Goal: Task Accomplishment & Management: Manage account settings

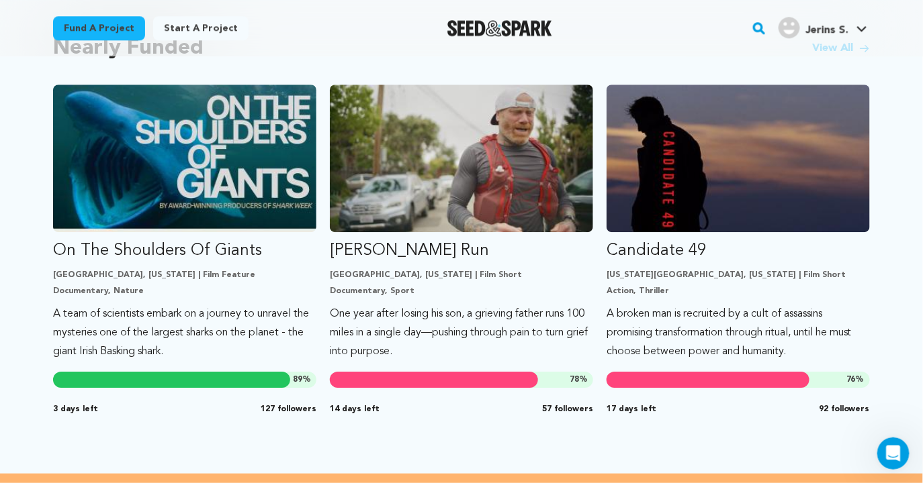
scroll to position [1171, 0]
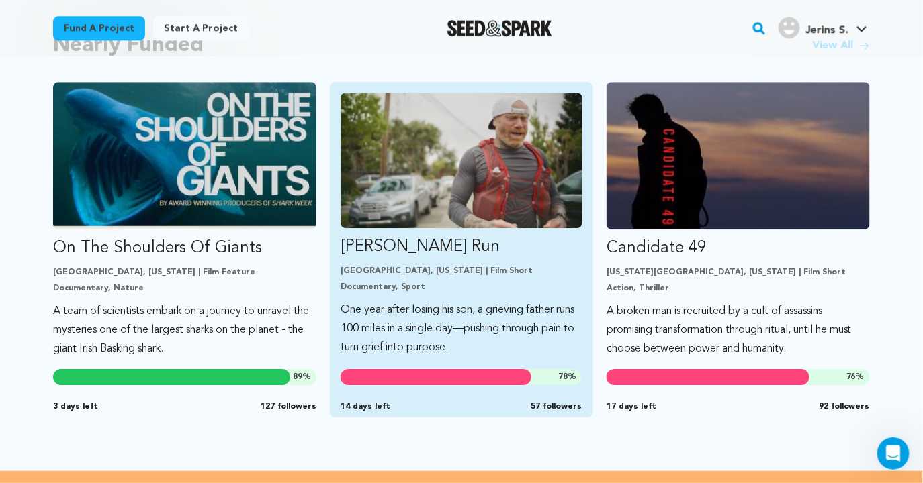
click at [508, 291] on link "[PERSON_NAME] Run [GEOGRAPHIC_DATA], [US_STATE] | Film Short Documentary, Sport…" at bounding box center [461, 225] width 242 height 265
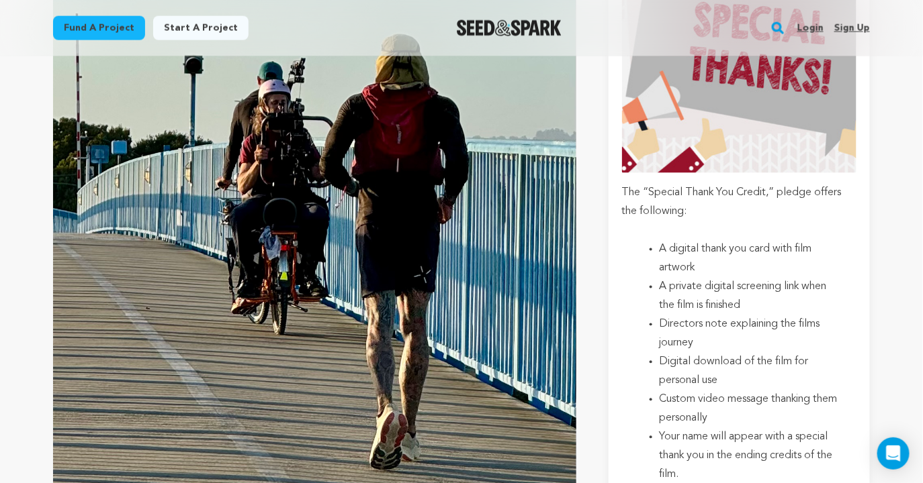
scroll to position [2344, 0]
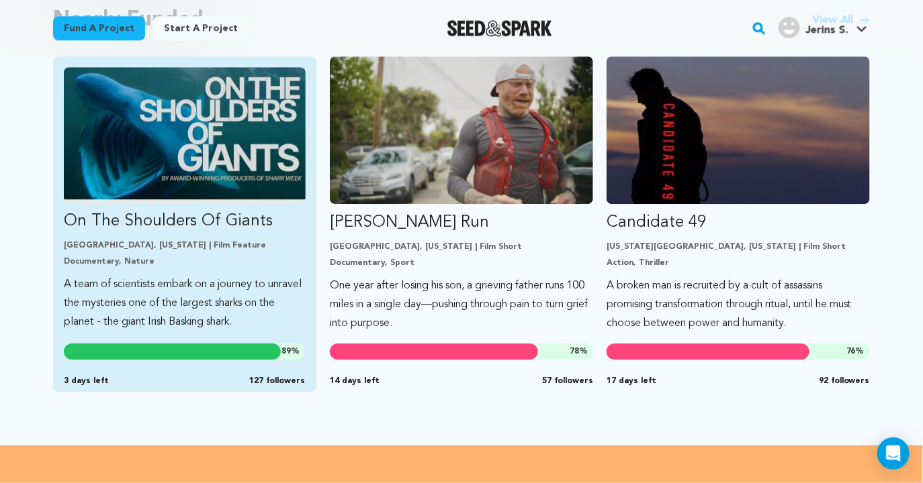
scroll to position [1205, 0]
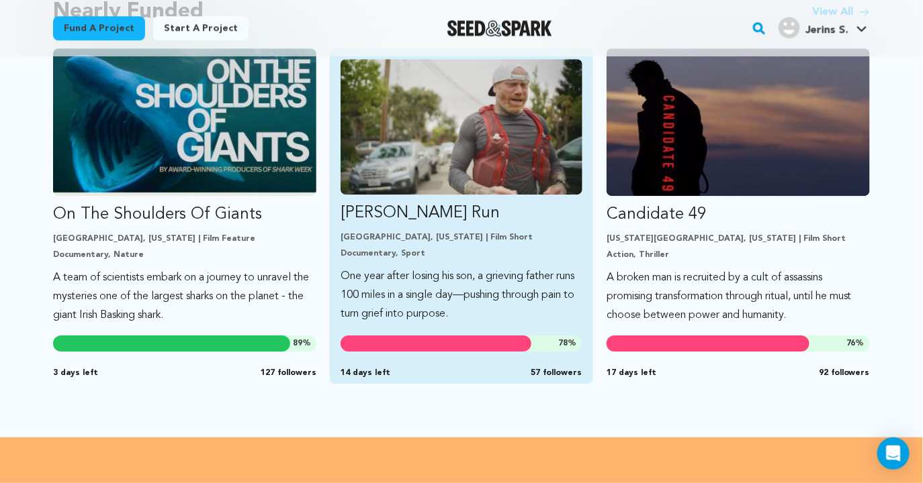
click at [431, 291] on p "One year after losing his son, a grieving father runs 100 miles in a single day…" at bounding box center [461, 295] width 242 height 56
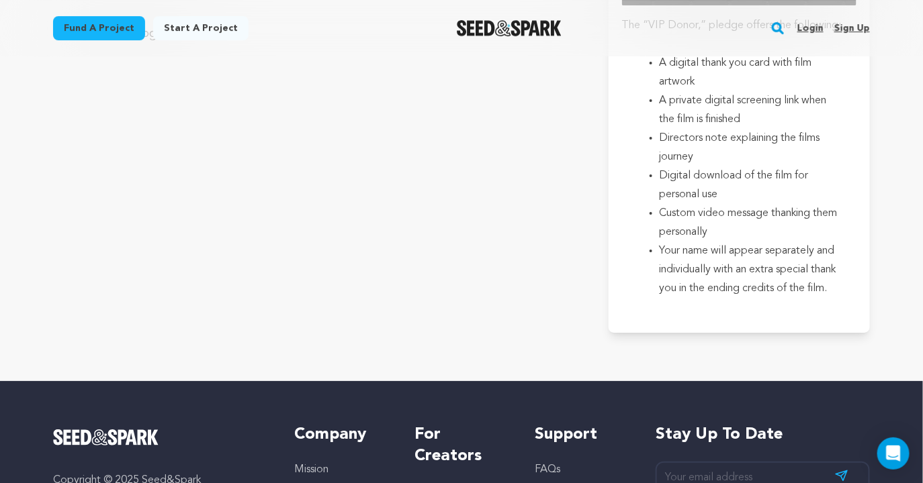
scroll to position [3362, 0]
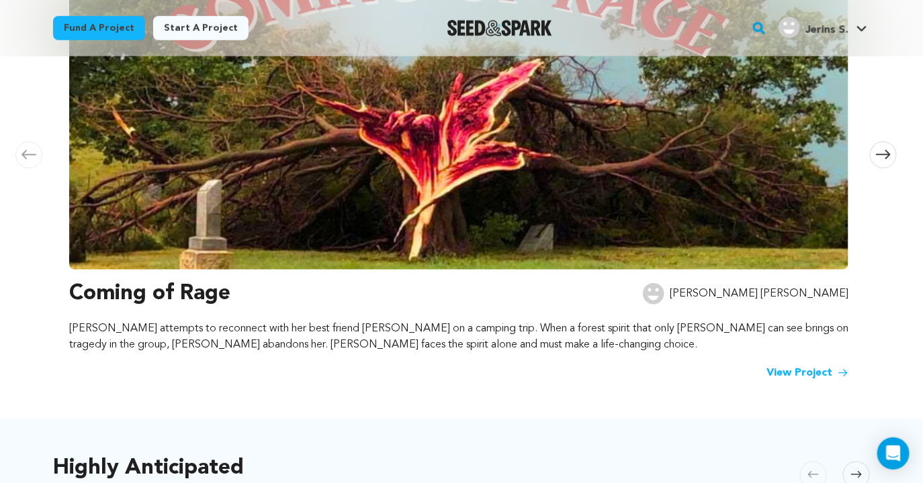
scroll to position [317, 0]
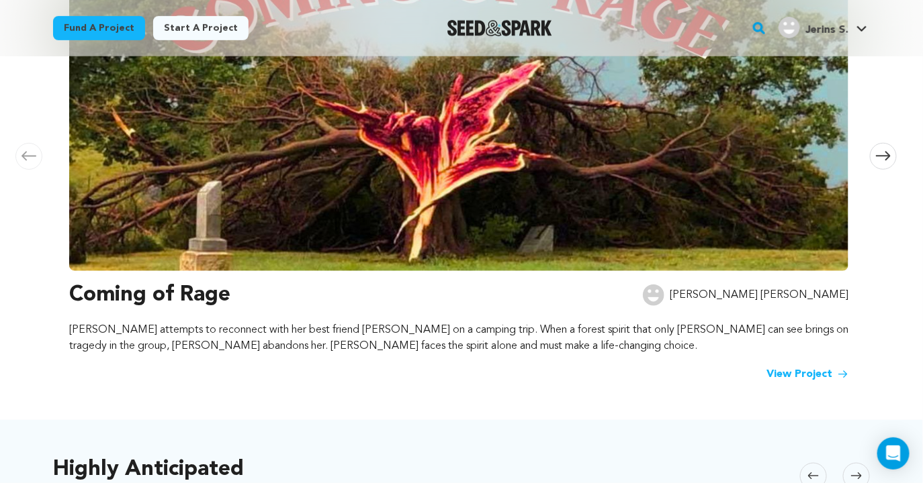
click at [616, 270] on img at bounding box center [458, 90] width 779 height 363
click at [206, 328] on p "[PERSON_NAME] attempts to reconnect with her best friend [PERSON_NAME] on a cam…" at bounding box center [458, 338] width 779 height 32
click at [822, 361] on div "Coming of Rage Adrianna Amy Luisa attempts to reconnect with her best friend Ni…" at bounding box center [458, 330] width 779 height 103
click at [819, 371] on link "View Project" at bounding box center [807, 375] width 82 height 16
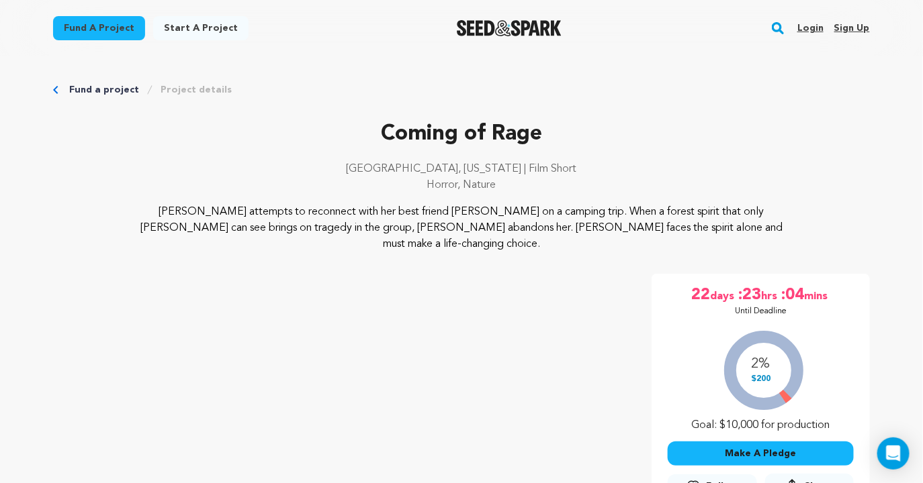
click at [64, 86] on div "Fund a project Project details" at bounding box center [461, 89] width 816 height 13
click at [59, 89] on div "Fund a project Project details" at bounding box center [461, 89] width 816 height 13
click at [57, 91] on icon "Breadcrumb" at bounding box center [55, 90] width 5 height 8
click at [96, 96] on link "Fund a project" at bounding box center [104, 89] width 70 height 13
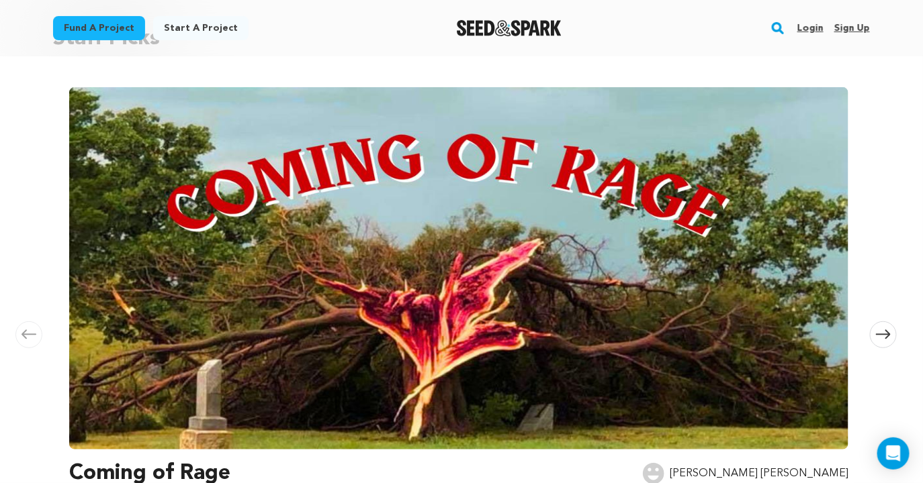
scroll to position [144, 0]
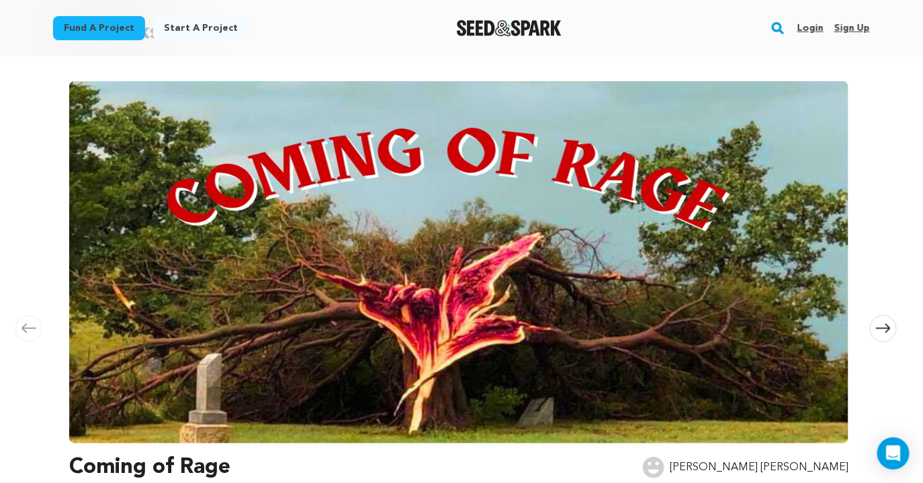
click at [878, 339] on span at bounding box center [883, 329] width 27 height 27
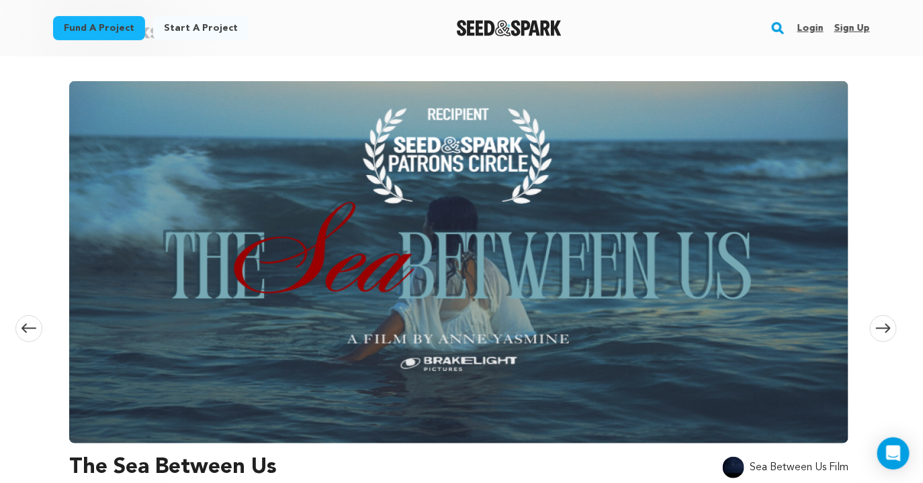
scroll to position [165, 0]
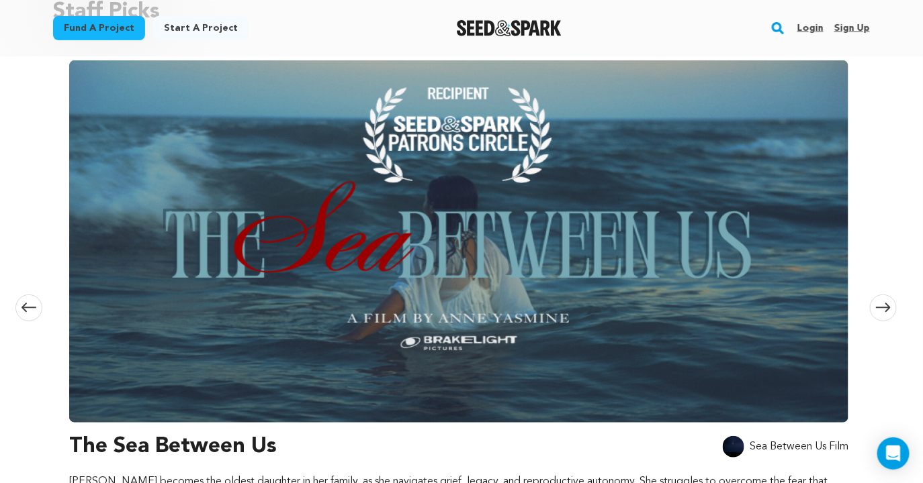
click at [880, 308] on icon at bounding box center [883, 308] width 15 height 10
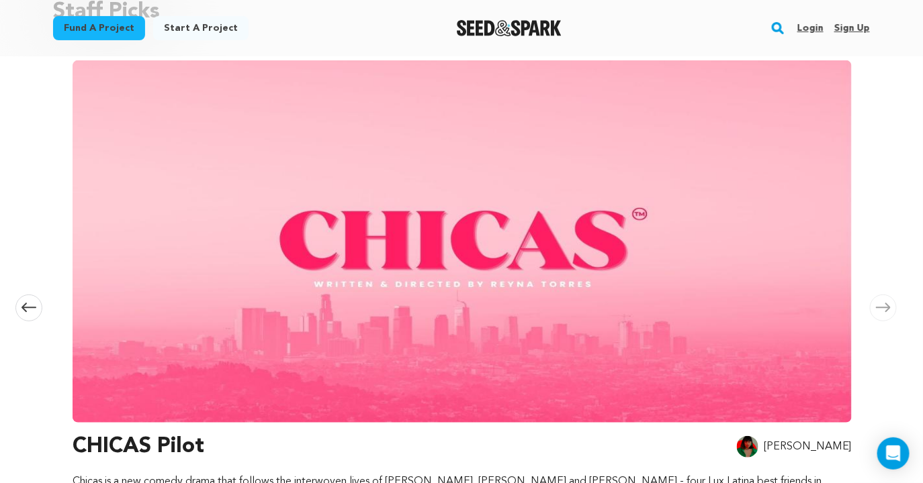
scroll to position [0, 1585]
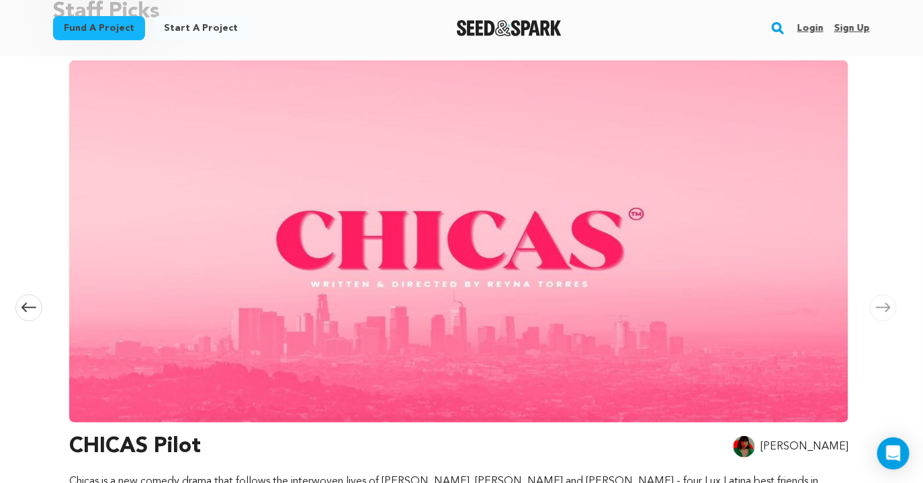
click at [880, 308] on icon at bounding box center [883, 308] width 15 height 10
click at [888, 303] on icon at bounding box center [883, 308] width 15 height 10
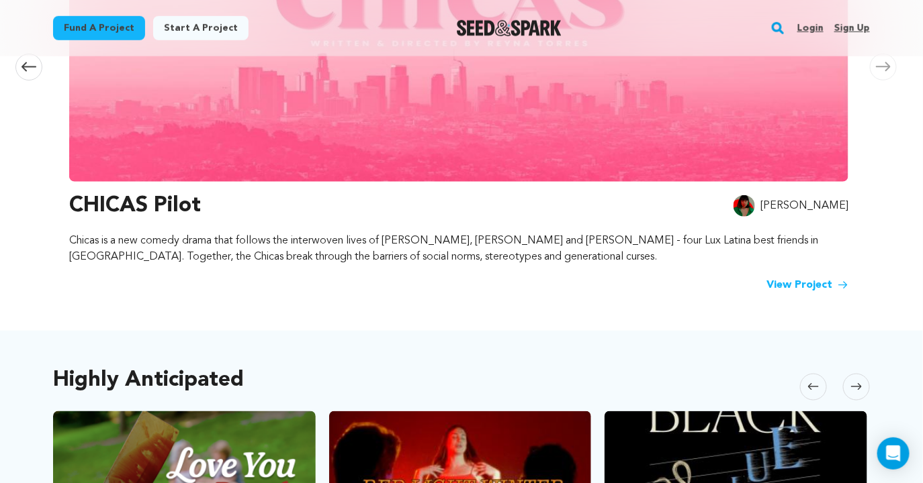
scroll to position [577, 0]
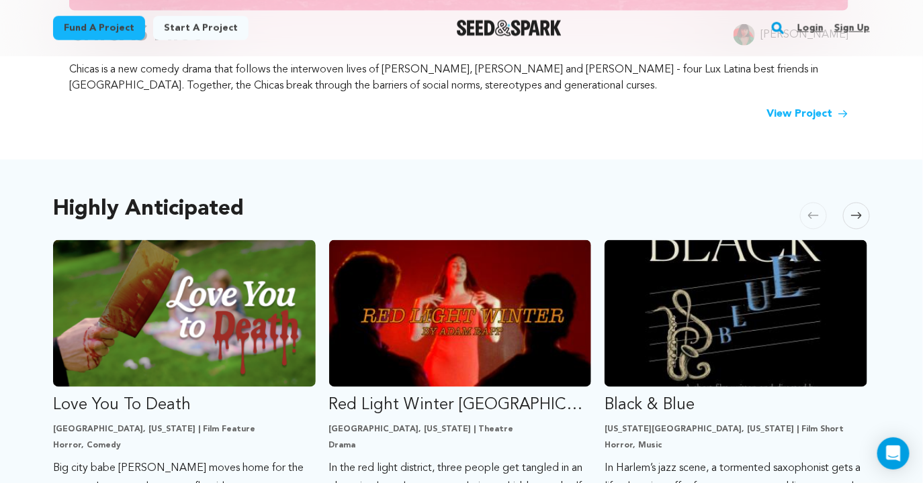
click at [867, 209] on span at bounding box center [856, 216] width 27 height 27
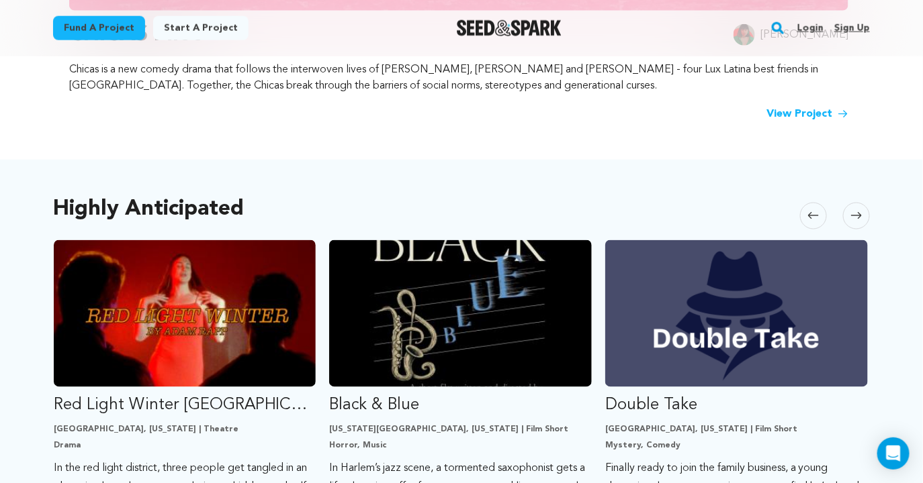
click at [867, 209] on span at bounding box center [856, 216] width 27 height 27
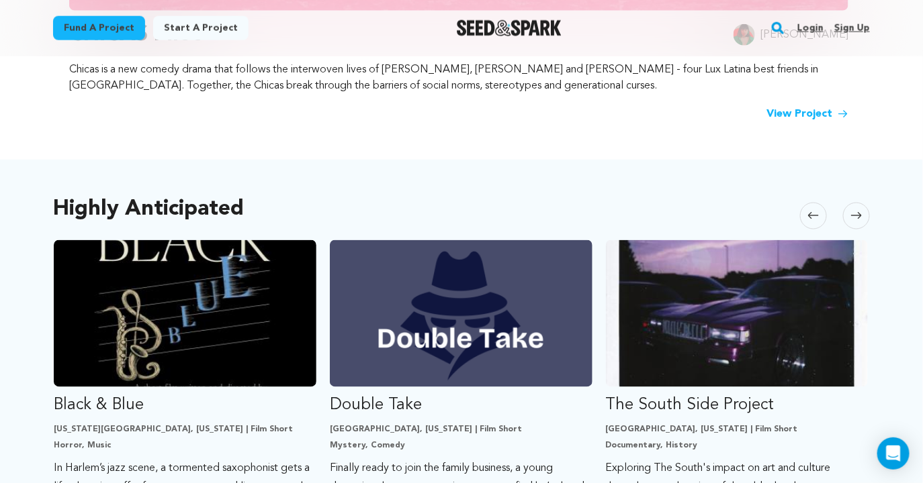
scroll to position [0, 551]
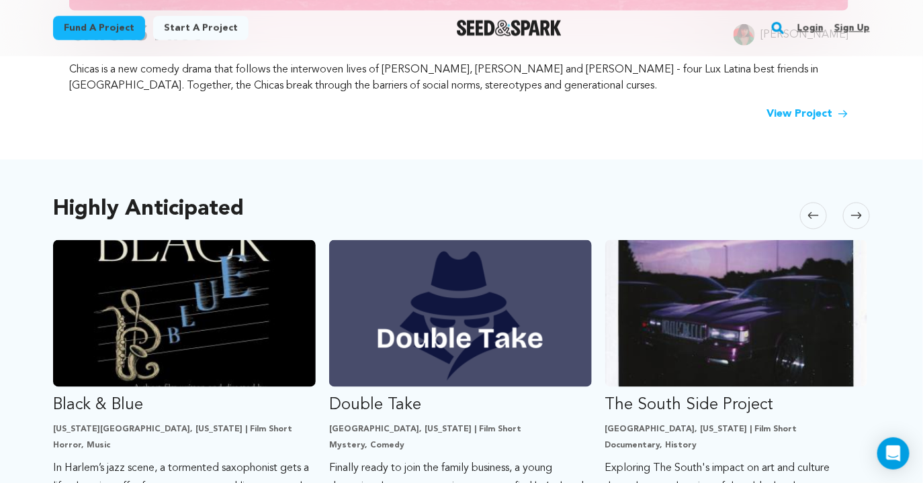
click at [810, 30] on link "Login" at bounding box center [810, 27] width 26 height 21
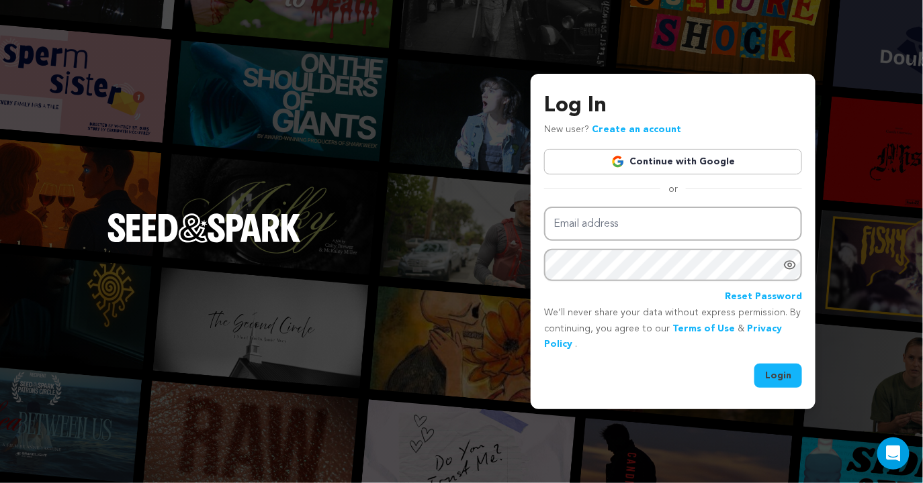
click at [679, 155] on link "Continue with Google" at bounding box center [673, 162] width 258 height 26
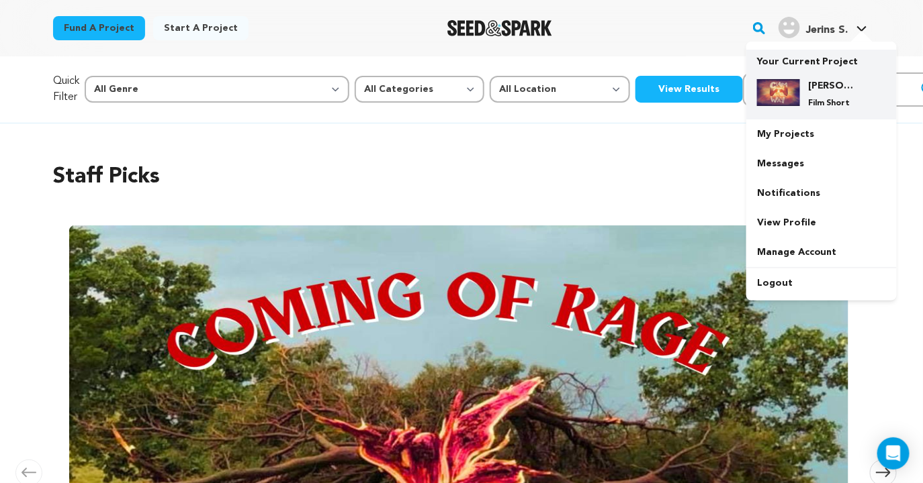
click at [811, 96] on div "[PERSON_NAME] All The Way Film Short" at bounding box center [832, 94] width 64 height 30
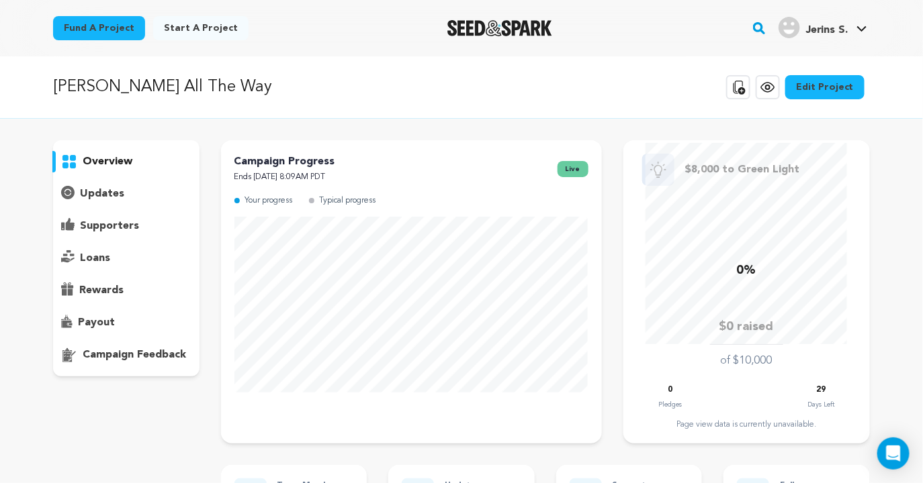
click at [816, 87] on link "Edit Project" at bounding box center [824, 87] width 79 height 24
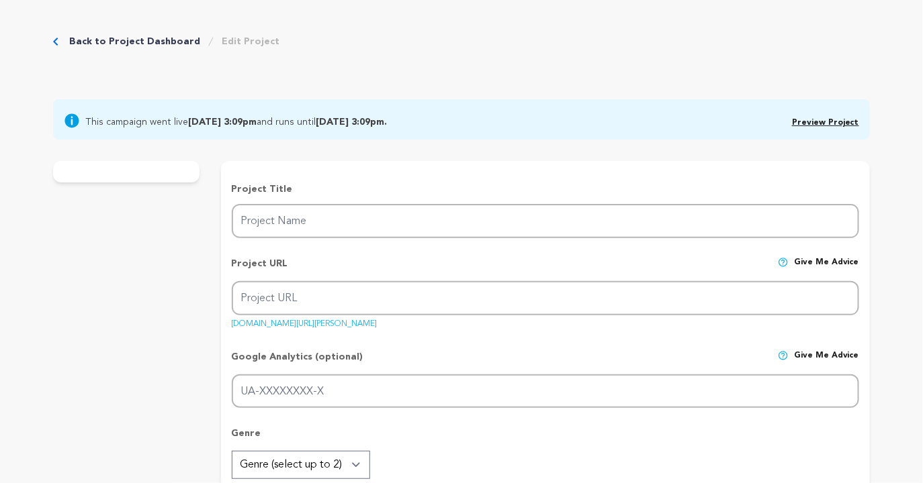
type input "[PERSON_NAME] All The Way"
type input "clara-3"
type input "After public humiliation by her divorced parents, a young physics prodigy enter…"
type textarea "“Clara All The Way” follows a child of divorce navigating chaos after her paren…"
type textarea "Clara All The Way follows a child of divorce navigating chaos after her parents…"
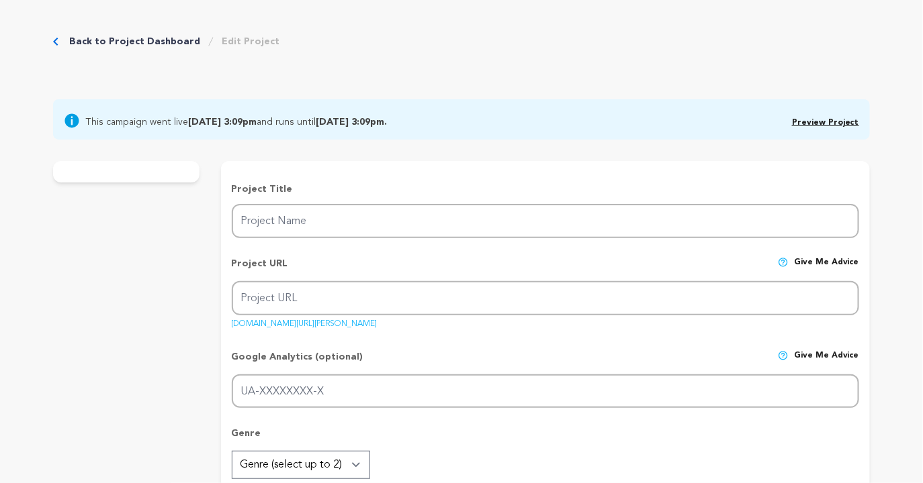
type textarea "Our crew from Chapman University’s Dodge College are students majoring in their…"
radio input "true"
type textarea "As students at the 4th-ranked film school in the U.S., we have direct access to…"
type textarea "https://seedandspark.com/fund/iris#story - I was the director on this independe…"
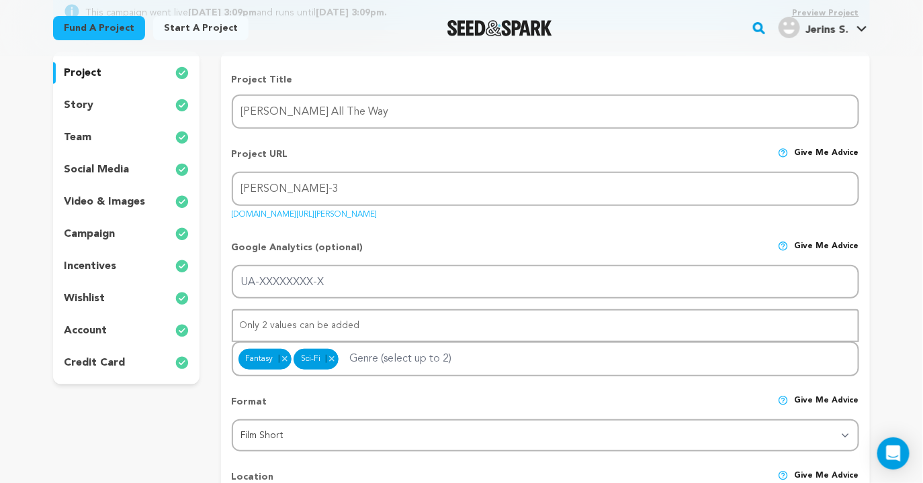
scroll to position [168, 0]
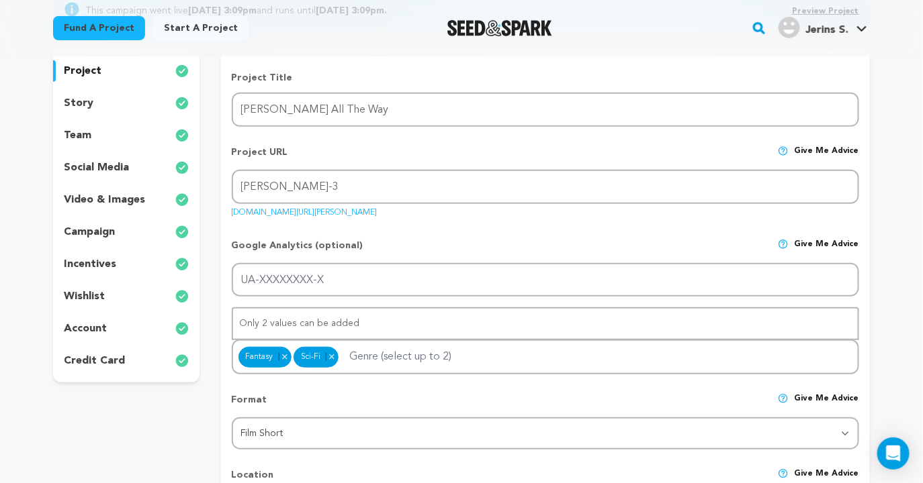
click at [87, 256] on p "incentives" at bounding box center [90, 264] width 52 height 16
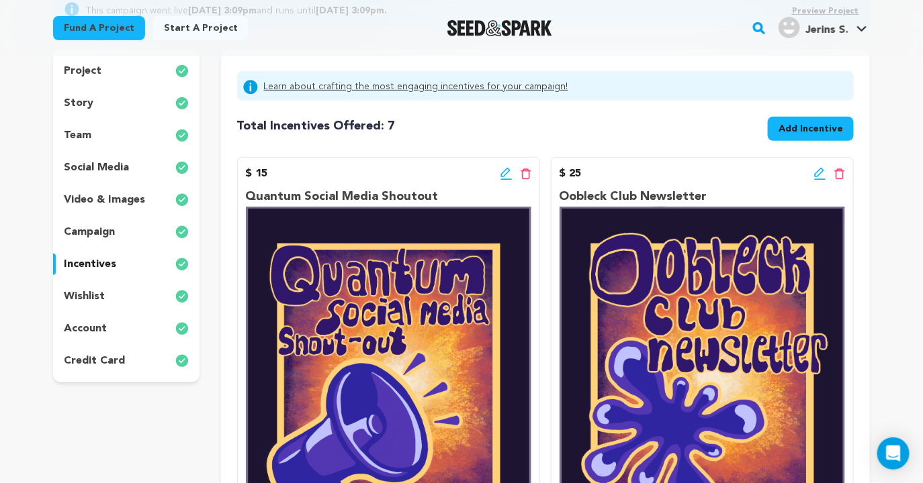
click at [101, 229] on p "campaign" at bounding box center [89, 232] width 51 height 16
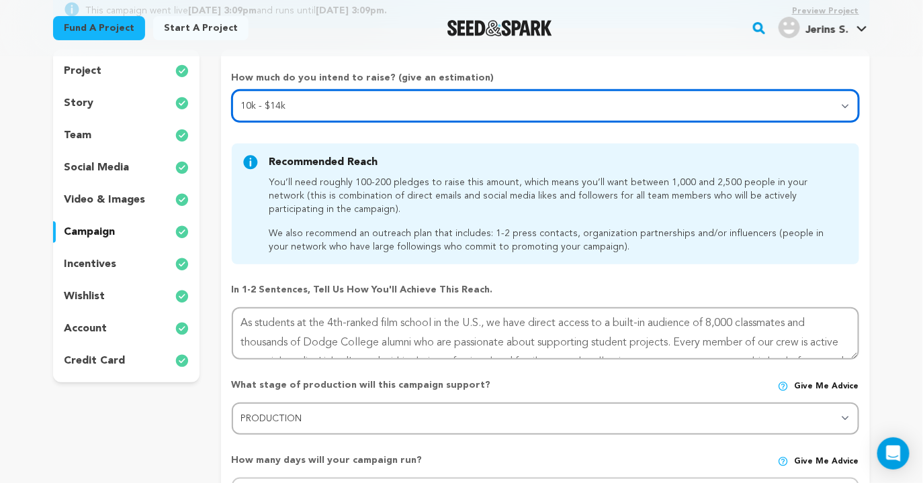
click at [340, 95] on select "Select your range Less than $10k 10k - $14k 15k - $24k 25k - $49k 50k or more" at bounding box center [545, 106] width 627 height 32
click at [232, 90] on select "Select your range Less than $10k 10k - $14k 15k - $24k 25k - $49k 50k or more" at bounding box center [545, 106] width 627 height 32
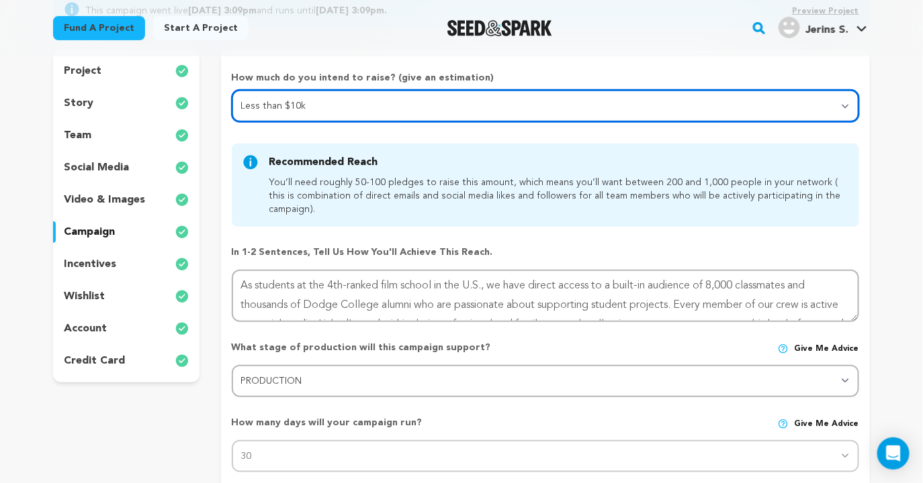
click at [353, 105] on select "Select your range Less than $10k 10k - $14k 15k - $24k 25k - $49k 50k or more" at bounding box center [545, 106] width 627 height 32
select select "2"
click at [232, 90] on select "Select your range Less than $10k 10k - $14k 15k - $24k 25k - $49k 50k or more" at bounding box center [545, 106] width 627 height 32
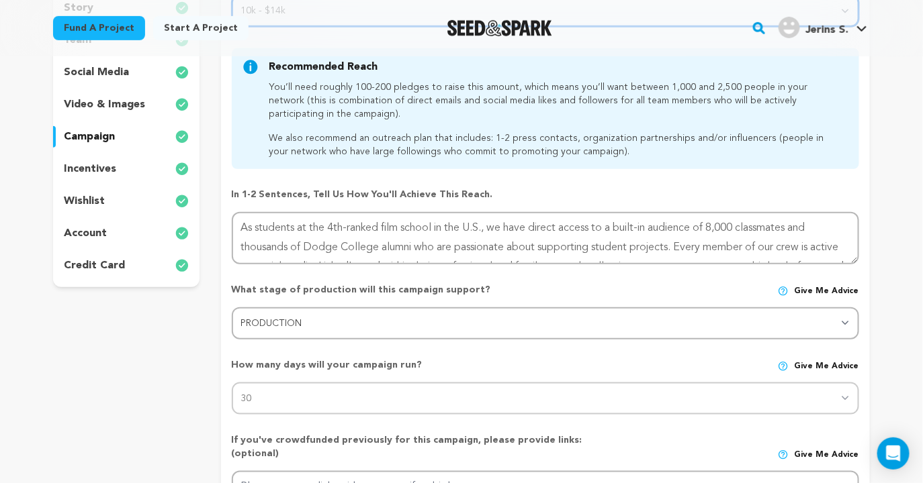
scroll to position [265, 0]
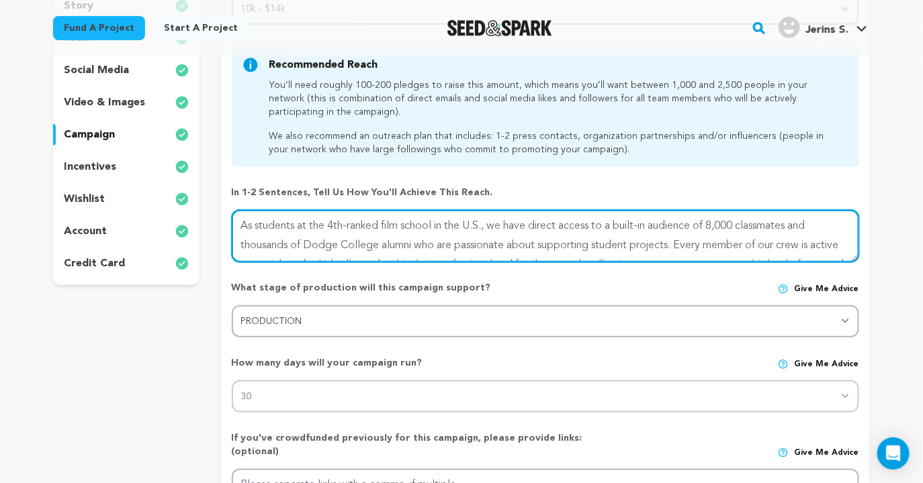
click at [311, 245] on textarea at bounding box center [545, 236] width 627 height 52
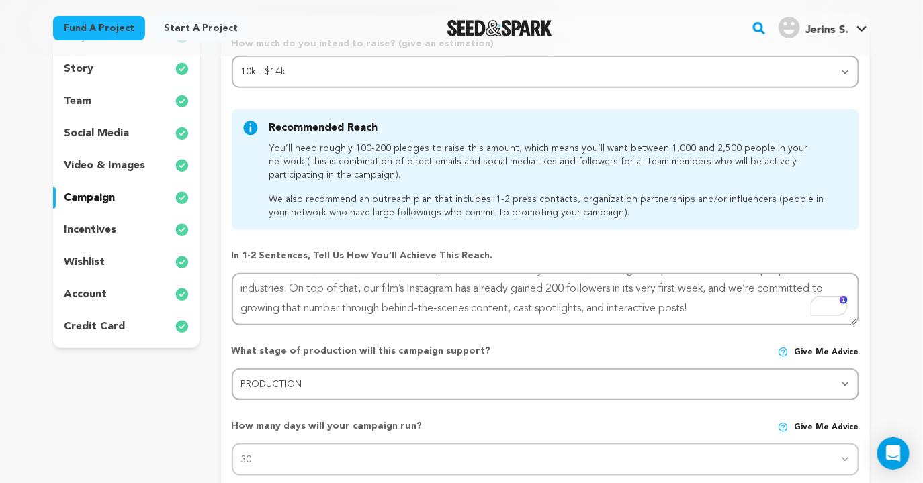
scroll to position [143, 0]
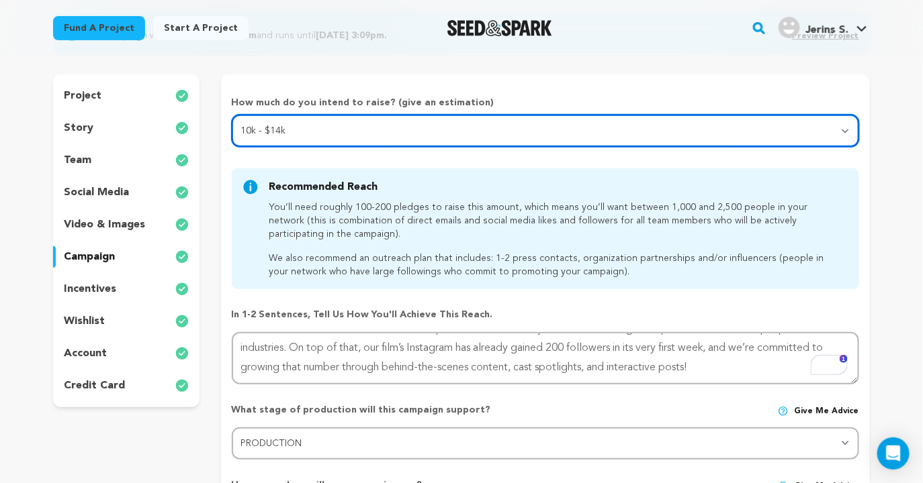
click at [815, 128] on select "Select your range Less than $10k 10k - $14k 15k - $24k 25k - $49k 50k or more" at bounding box center [545, 131] width 627 height 32
click at [232, 115] on select "Select your range Less than $10k 10k - $14k 15k - $24k 25k - $49k 50k or more" at bounding box center [545, 131] width 627 height 32
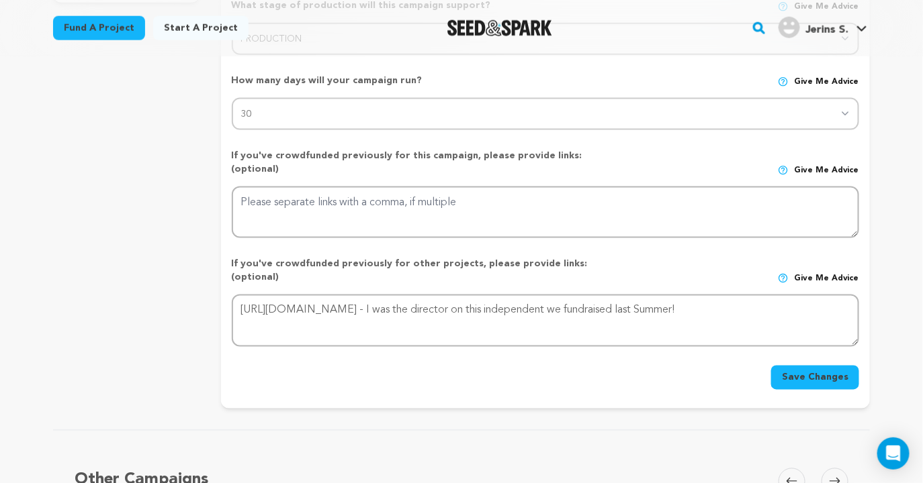
scroll to position [0, 0]
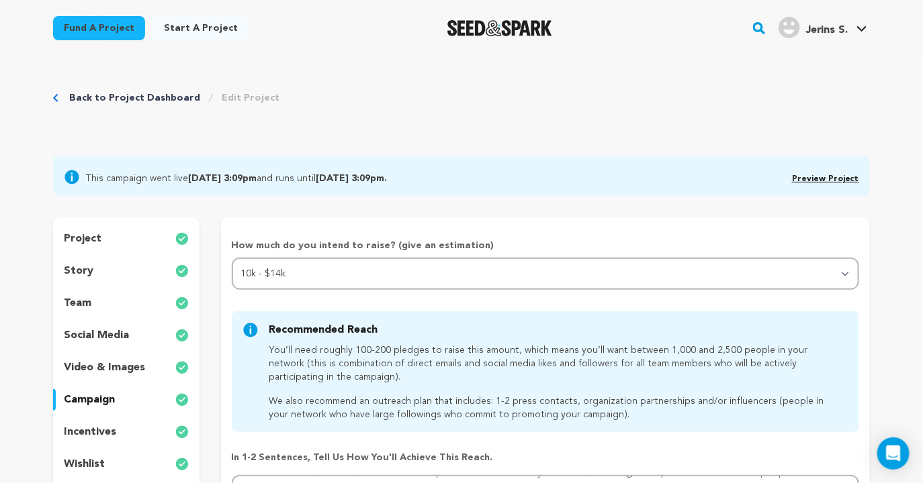
click at [95, 231] on p "project" at bounding box center [83, 239] width 38 height 16
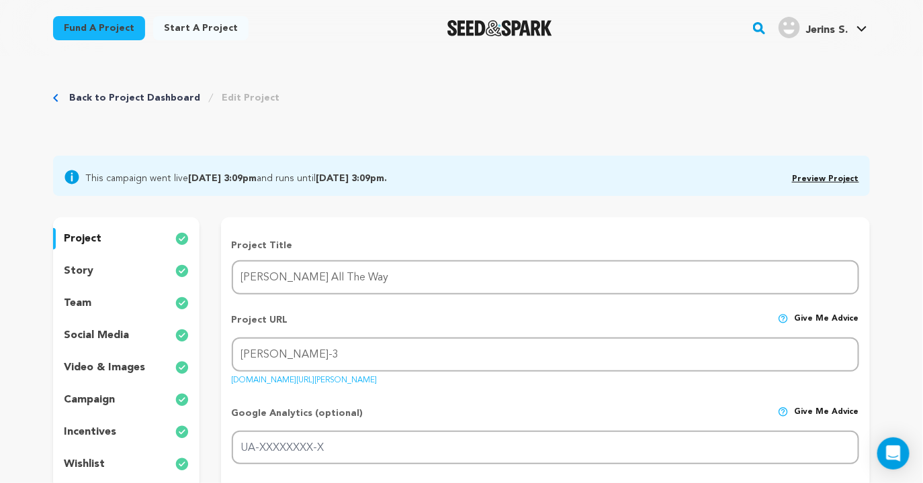
click at [111, 269] on div "story" at bounding box center [126, 271] width 146 height 21
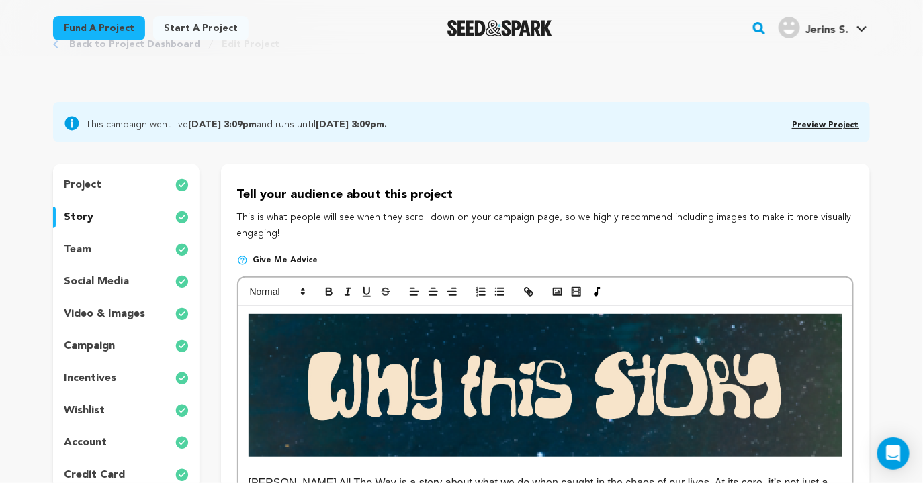
scroll to position [80, 0]
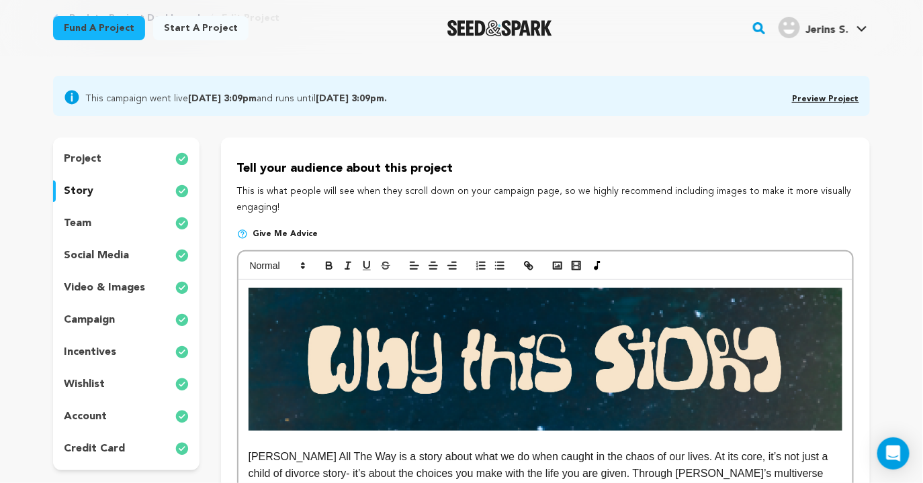
click at [68, 217] on p "team" at bounding box center [78, 224] width 28 height 16
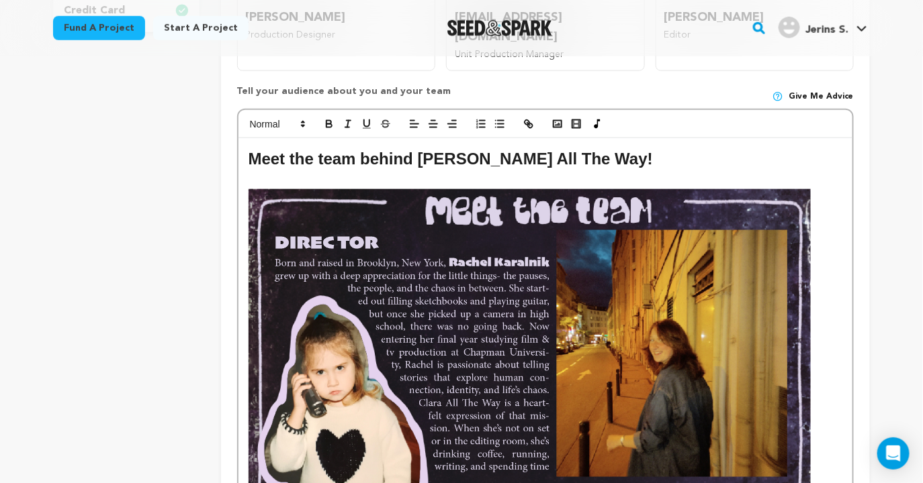
scroll to position [185, 0]
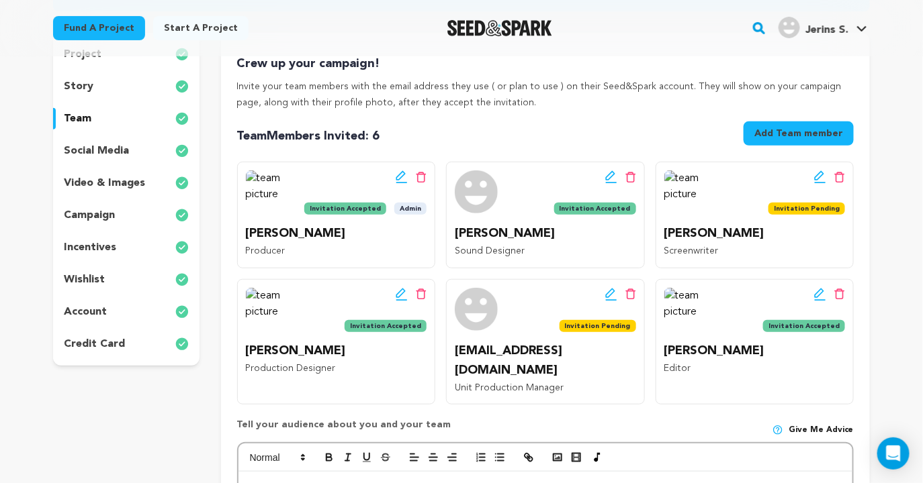
click at [105, 150] on p "social media" at bounding box center [96, 151] width 65 height 16
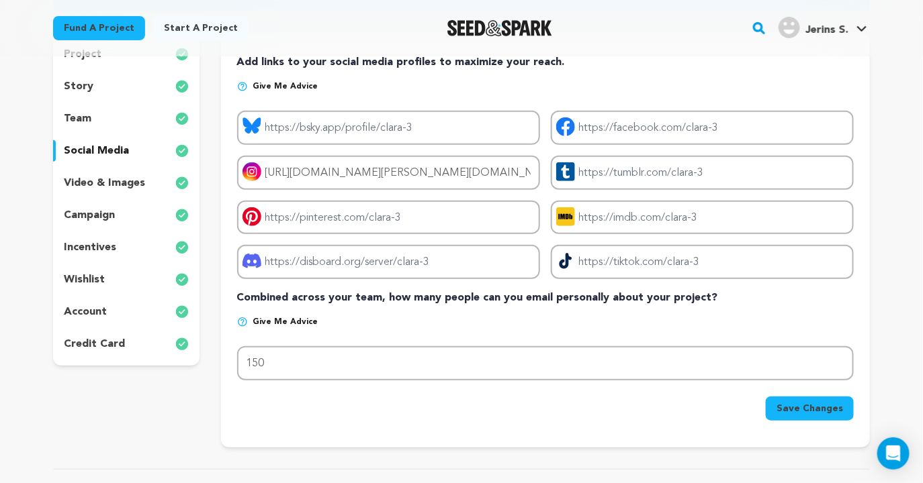
click at [106, 185] on p "video & images" at bounding box center [104, 183] width 81 height 16
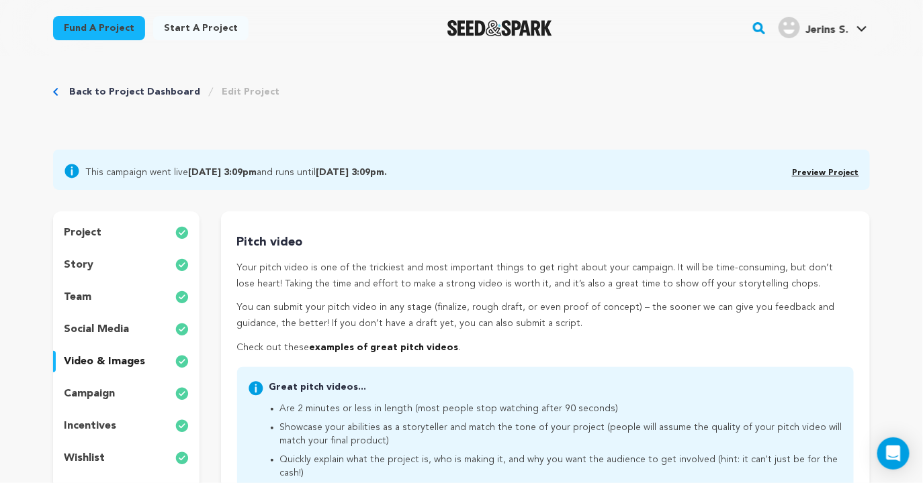
scroll to position [64, 0]
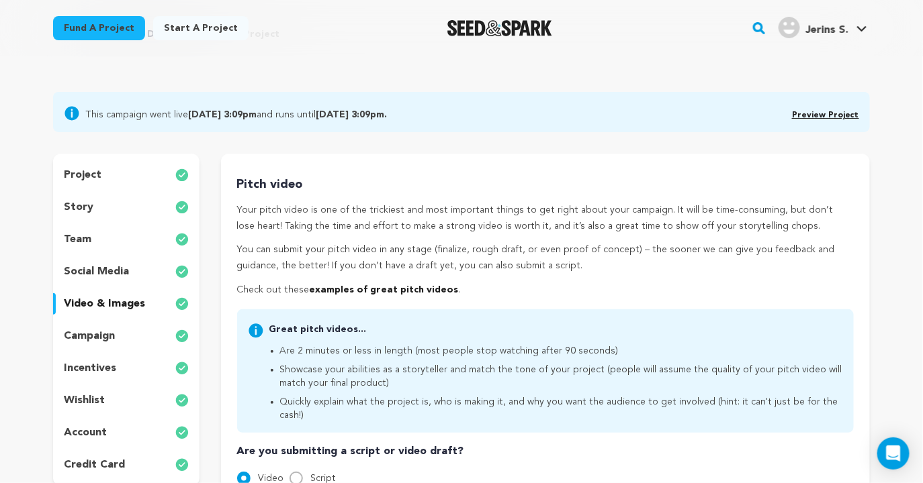
click at [80, 179] on p "project" at bounding box center [83, 175] width 38 height 16
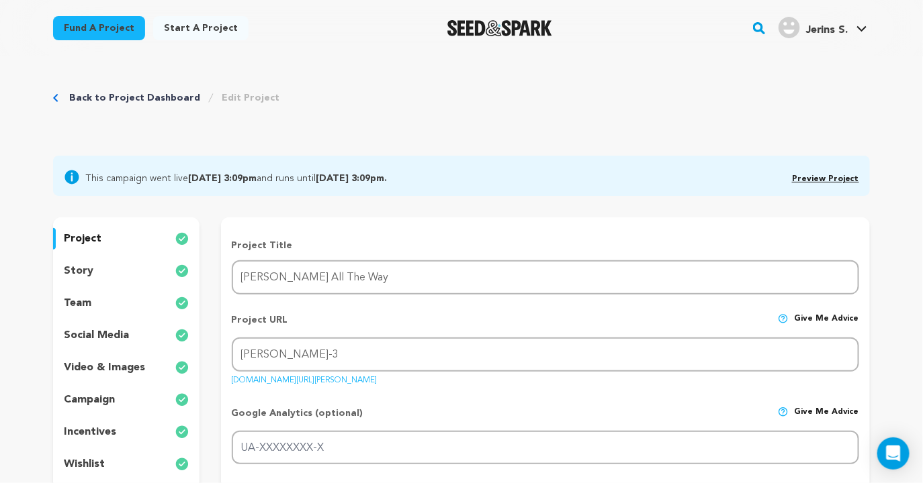
click at [121, 97] on link "Back to Project Dashboard" at bounding box center [134, 97] width 131 height 13
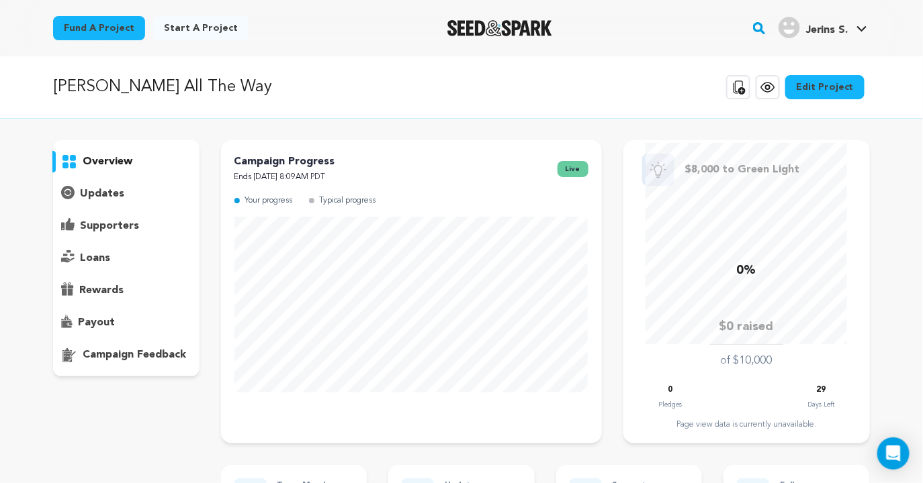
click at [776, 89] on icon at bounding box center [767, 87] width 16 height 16
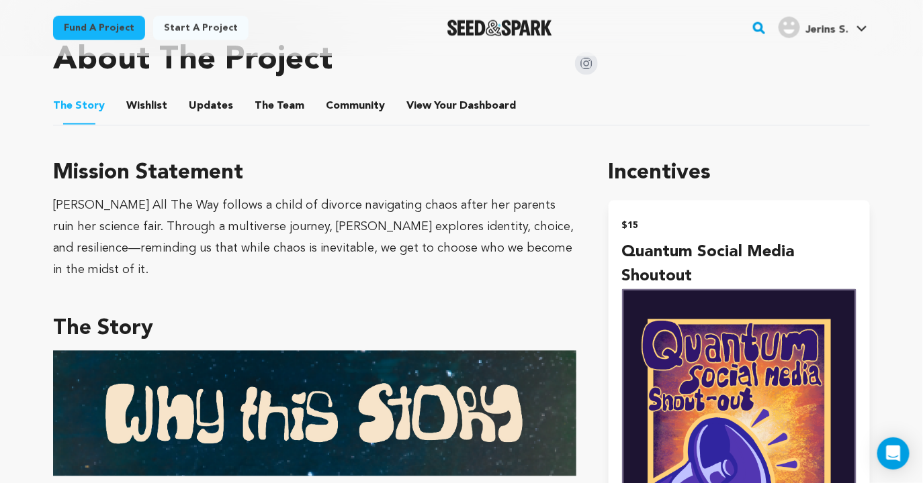
scroll to position [578, 0]
